Goal: Check status: Check status

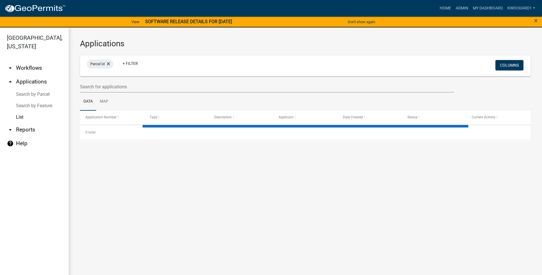
select select "3: 100"
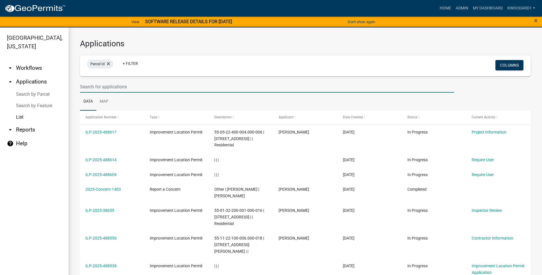
click at [94, 90] on input "text" at bounding box center [267, 87] width 374 height 12
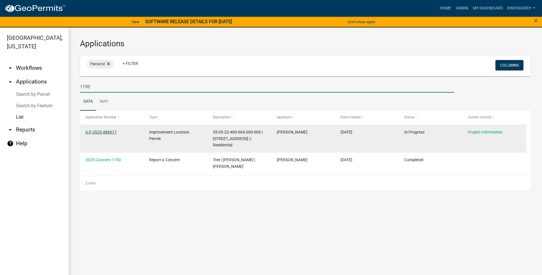
type input "1190"
click at [102, 131] on link "ILP-2025-488617" at bounding box center [100, 132] width 31 height 5
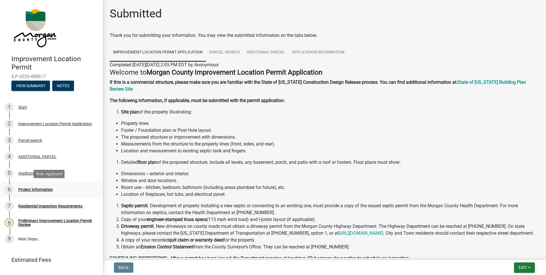
click at [29, 189] on div "Project Information" at bounding box center [35, 189] width 35 height 4
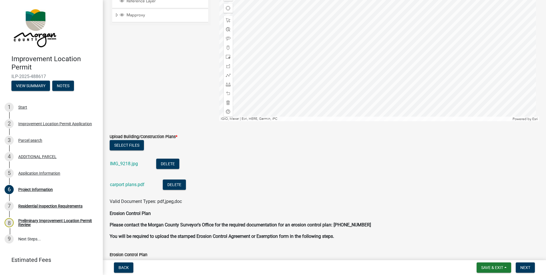
scroll to position [1170, 0]
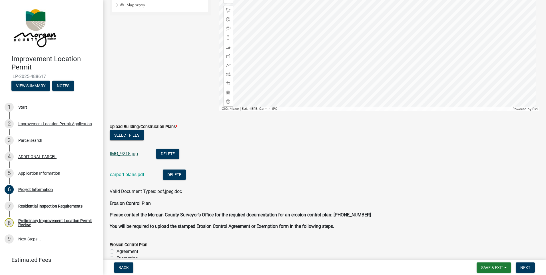
click at [131, 153] on link "IMG_9218.jpg" at bounding box center [124, 153] width 28 height 5
